Goal: Learn about a topic

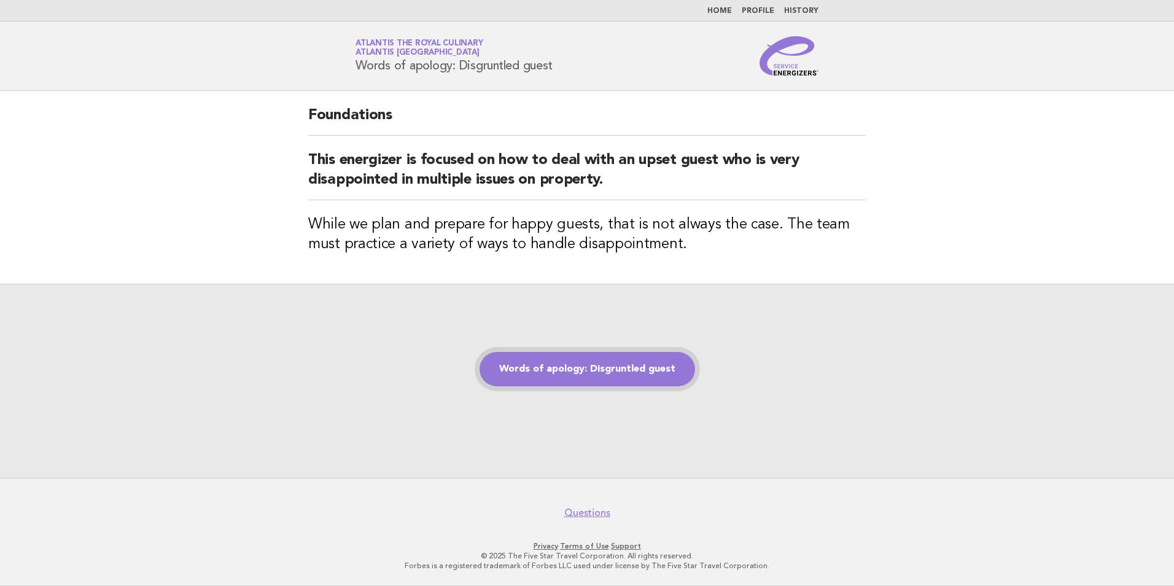
click at [580, 377] on link "Words of apology: Disgruntled guest" at bounding box center [588, 369] width 216 height 34
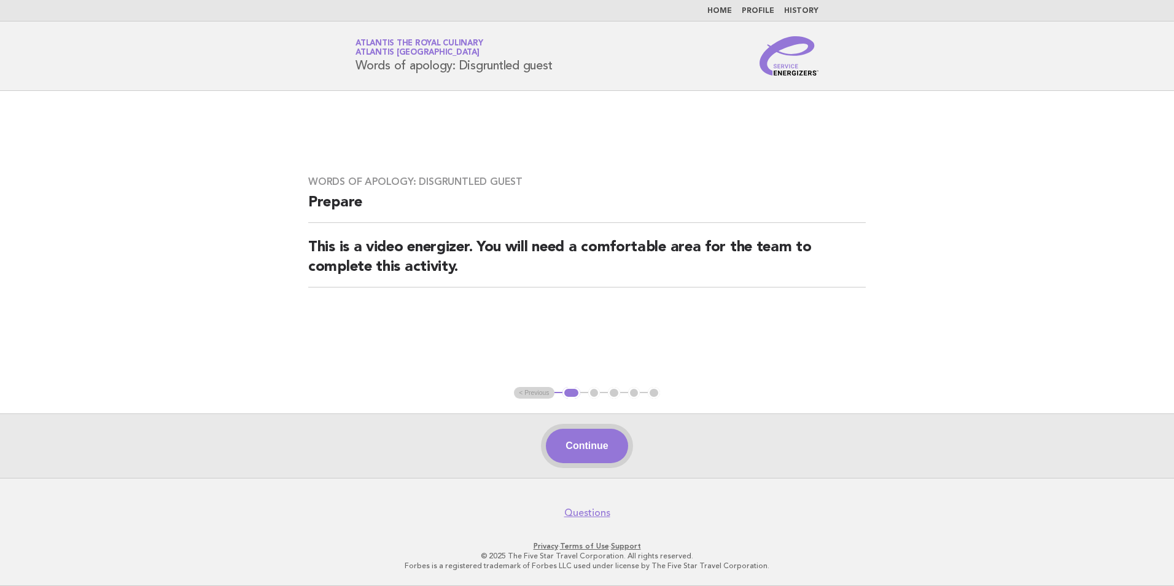
click at [578, 443] on button "Continue" at bounding box center [587, 446] width 82 height 34
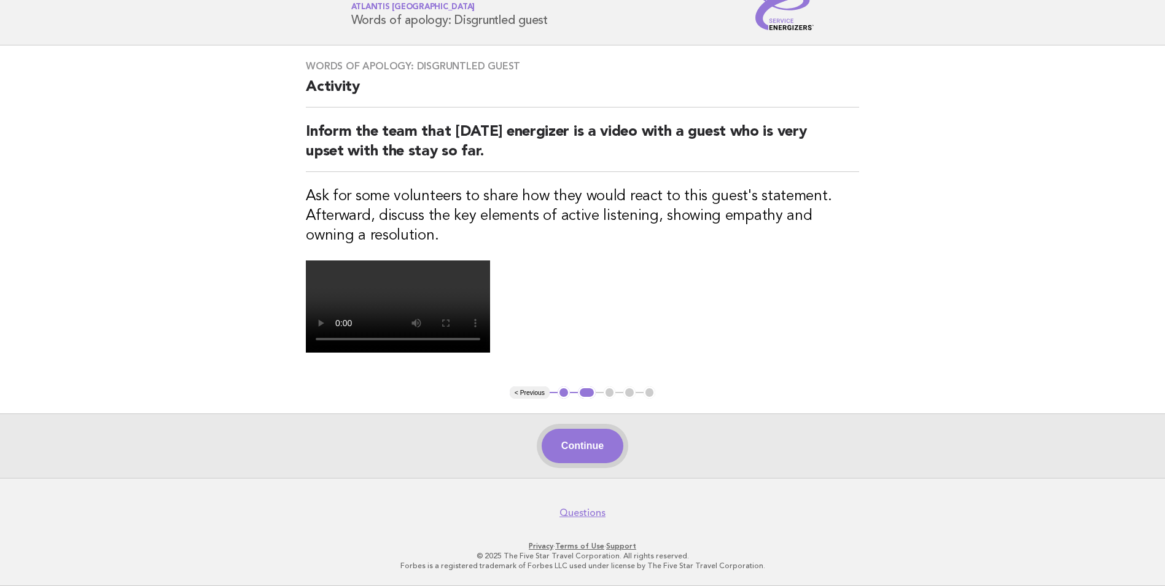
click at [568, 446] on button "Continue" at bounding box center [583, 446] width 82 height 34
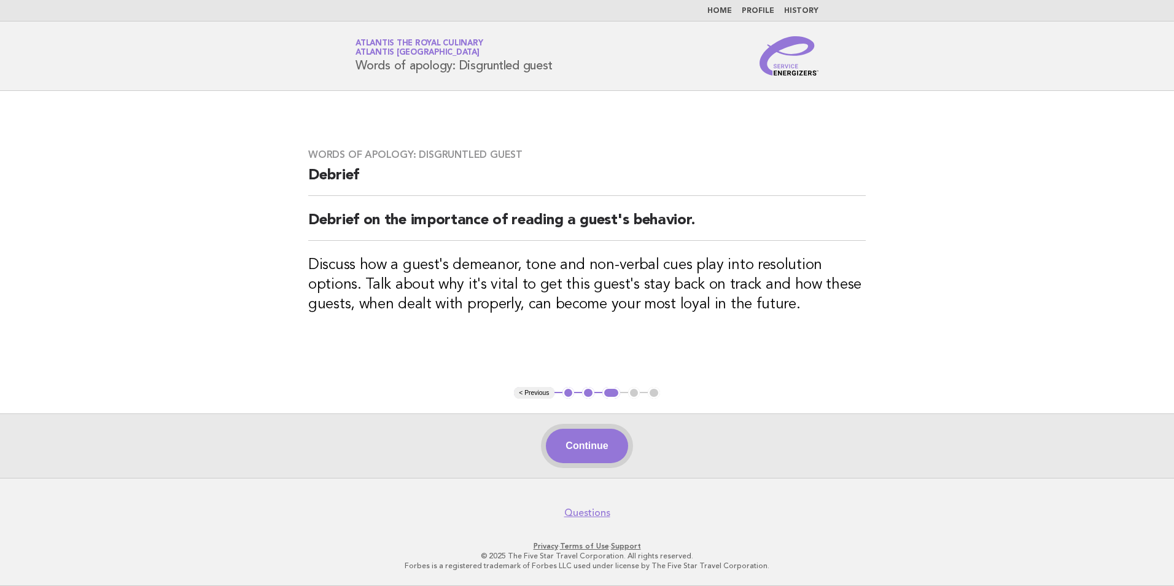
click at [619, 439] on button "Continue" at bounding box center [587, 446] width 82 height 34
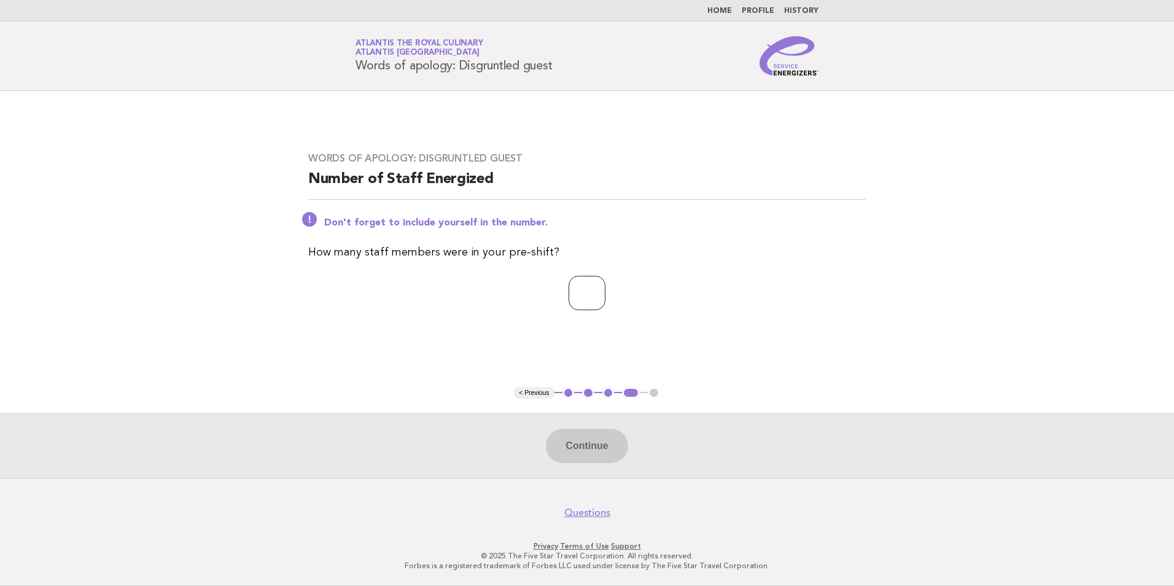
click at [606, 308] on input "number" at bounding box center [587, 293] width 37 height 34
type input "**"
click at [580, 447] on button "Continue" at bounding box center [587, 446] width 82 height 34
